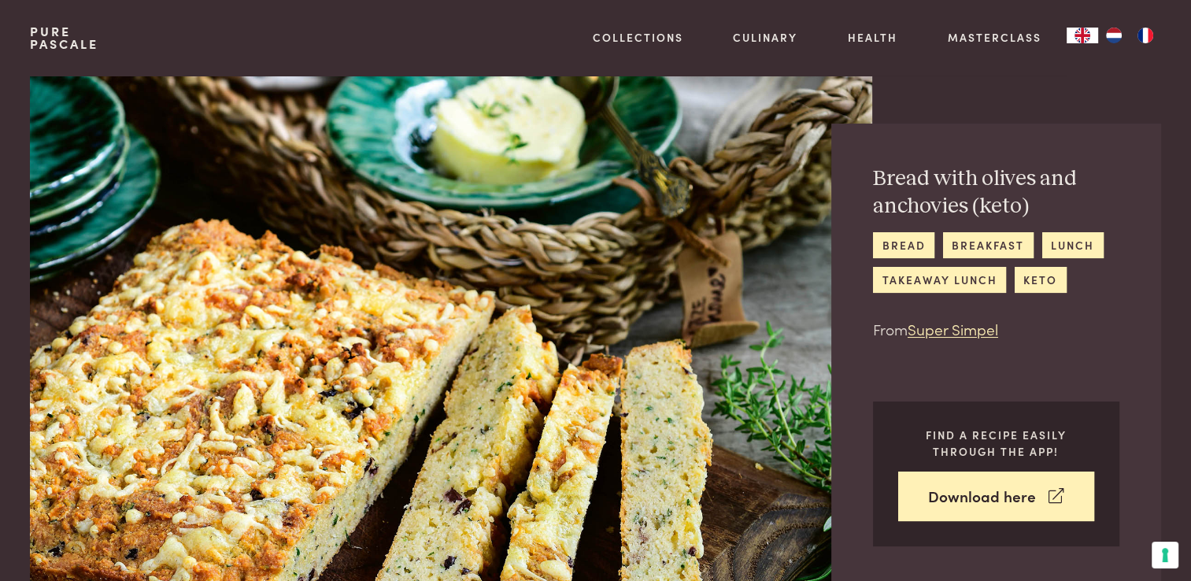
click at [44, 28] on link "Pure Pascale" at bounding box center [64, 37] width 68 height 25
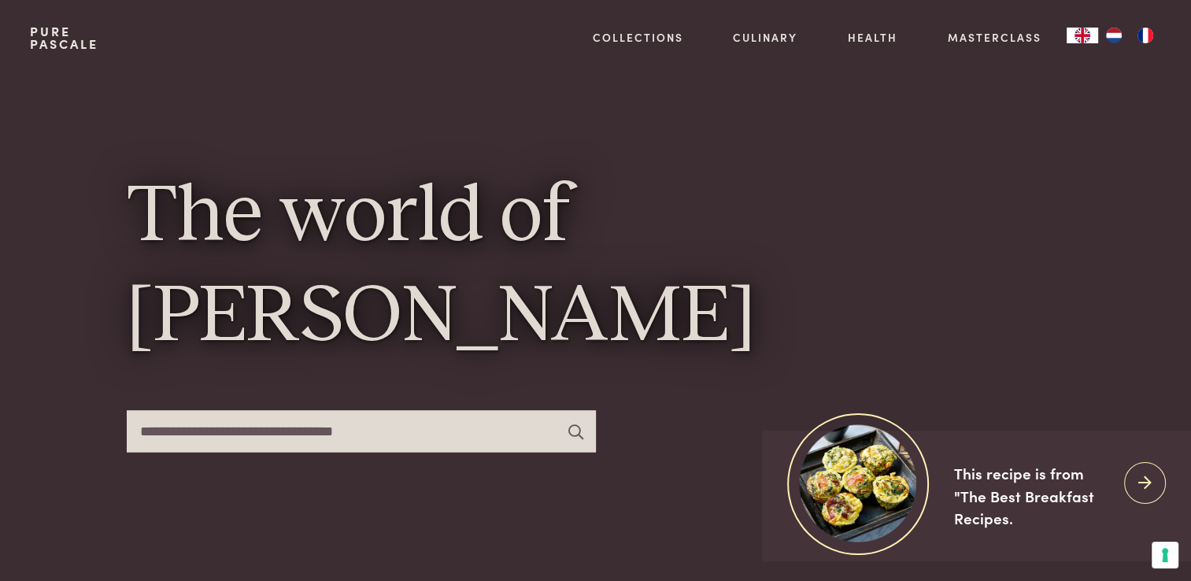
click at [1113, 32] on img "NL" at bounding box center [1113, 36] width 19 height 16
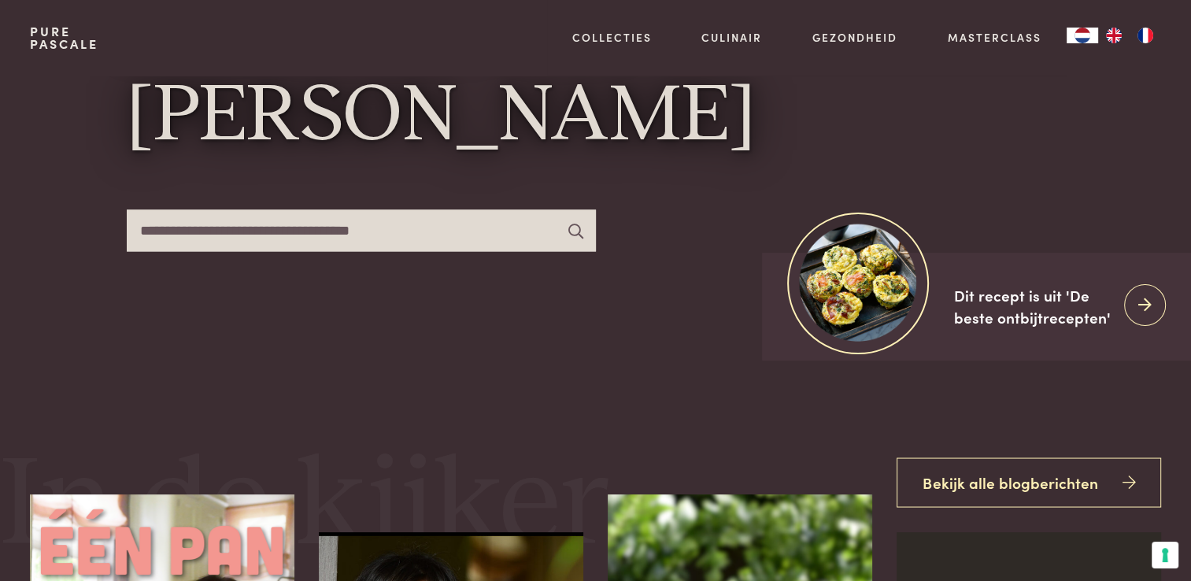
scroll to position [236, 0]
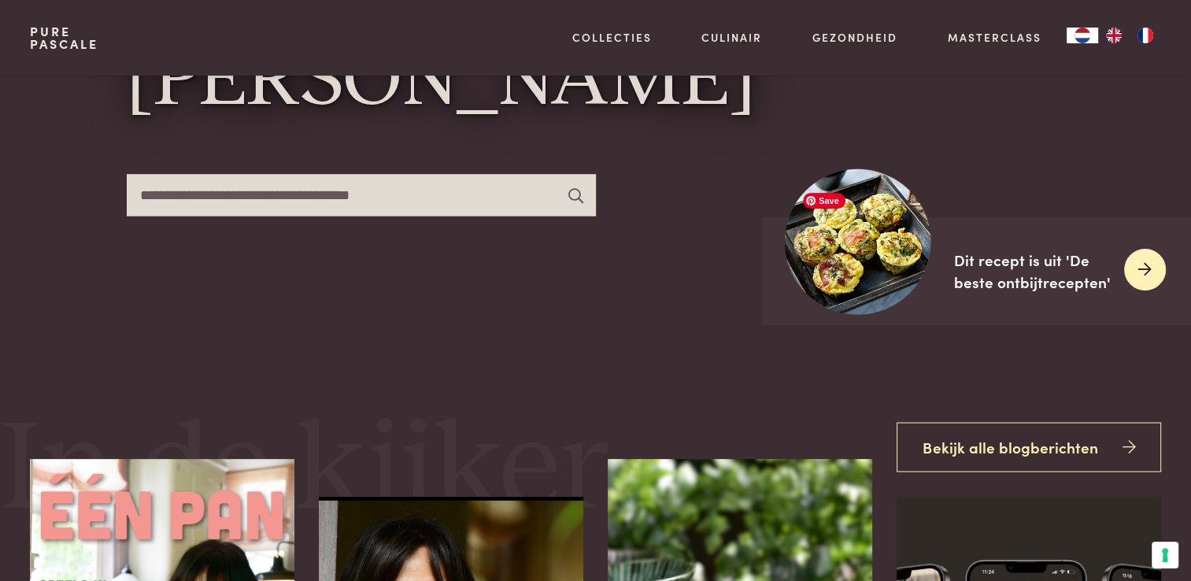
click at [874, 263] on img at bounding box center [858, 242] width 157 height 157
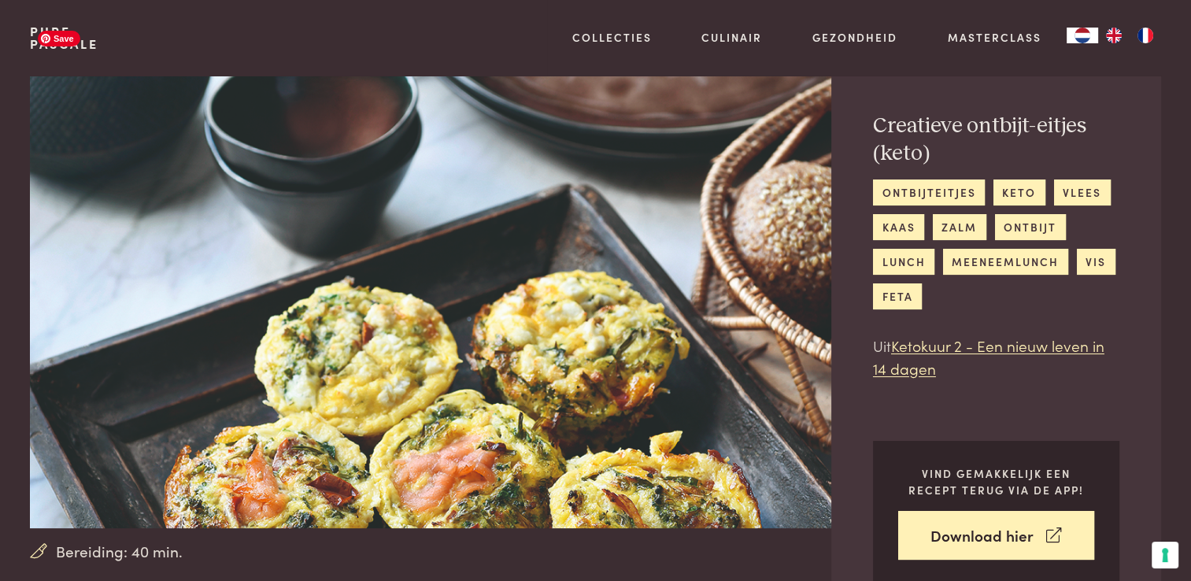
scroll to position [79, 0]
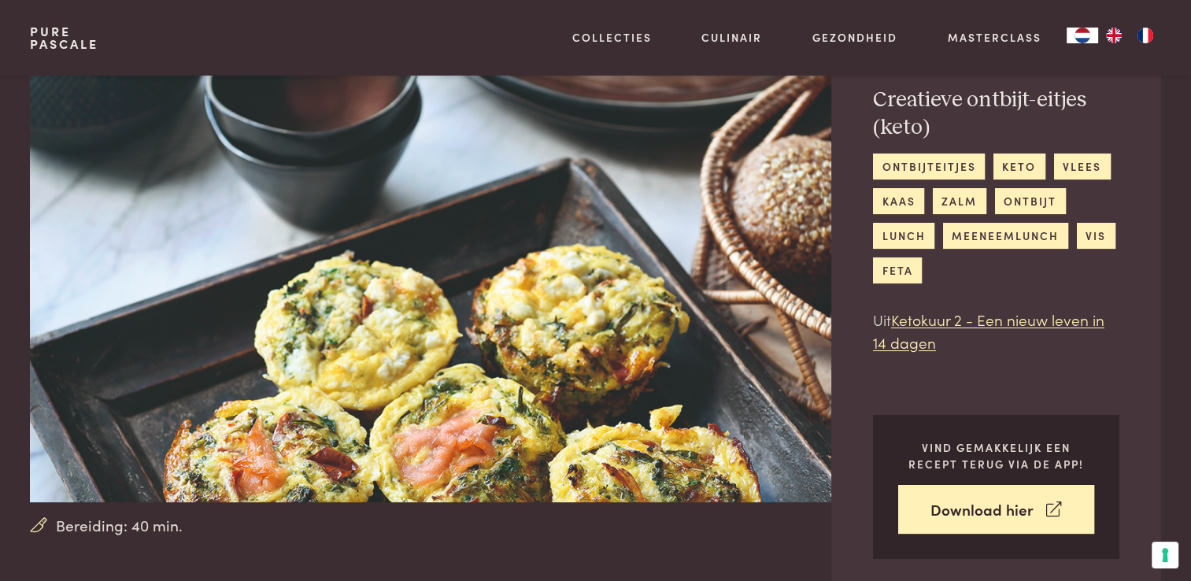
click at [69, 15] on div "Pure Pascale" at bounding box center [64, 38] width 68 height 76
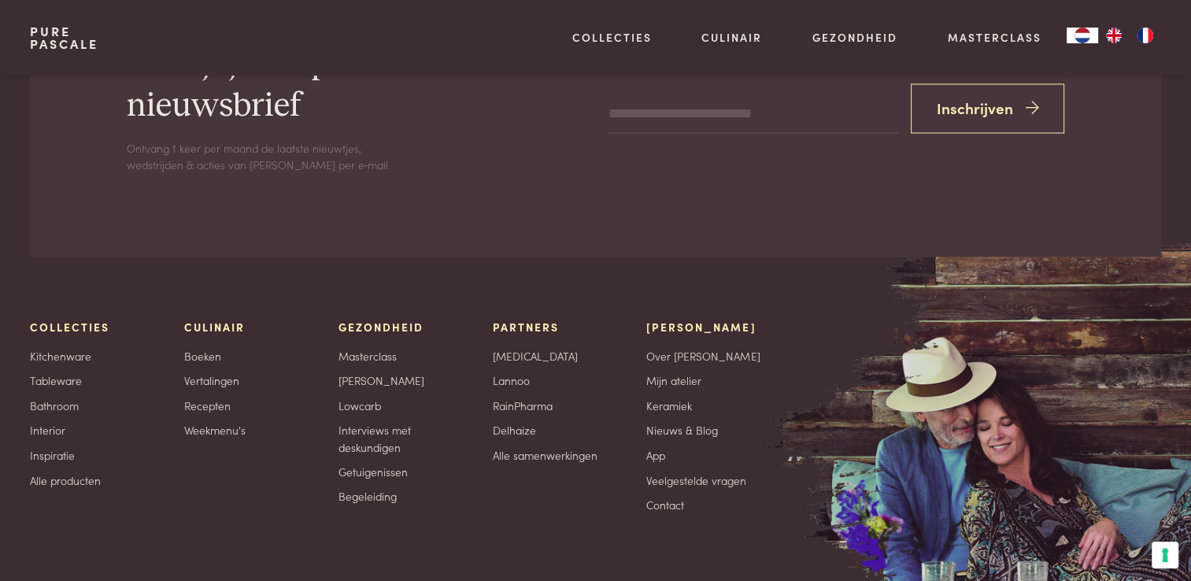
scroll to position [2597, 0]
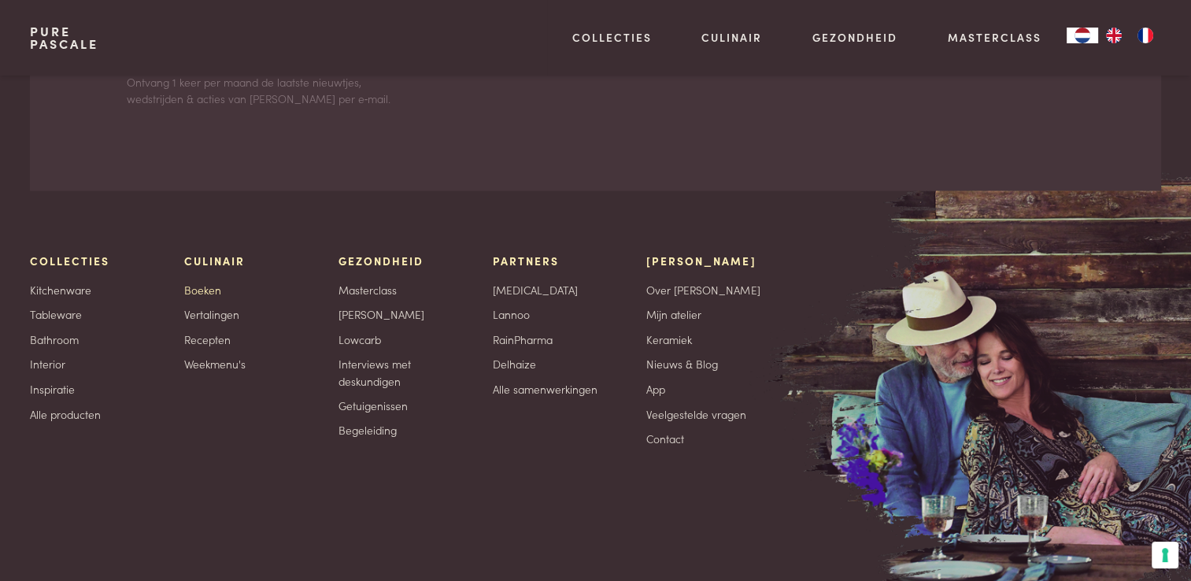
click at [209, 287] on link "Boeken" at bounding box center [202, 290] width 37 height 17
